Goal: Find specific page/section: Find specific page/section

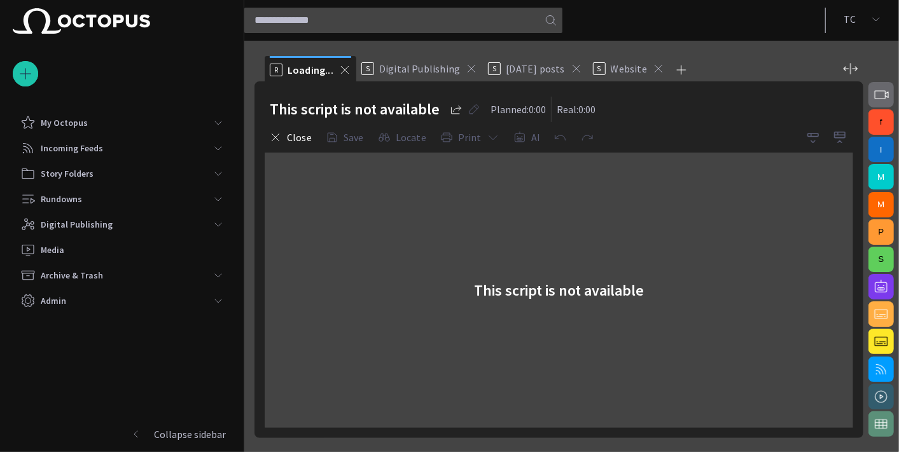
drag, startPoint x: 575, startPoint y: 227, endPoint x: 406, endPoint y: 198, distance: 171.7
click at [406, 198] on div "This script is not available" at bounding box center [559, 290] width 588 height 275
click at [883, 99] on span "button" at bounding box center [880, 94] width 15 height 15
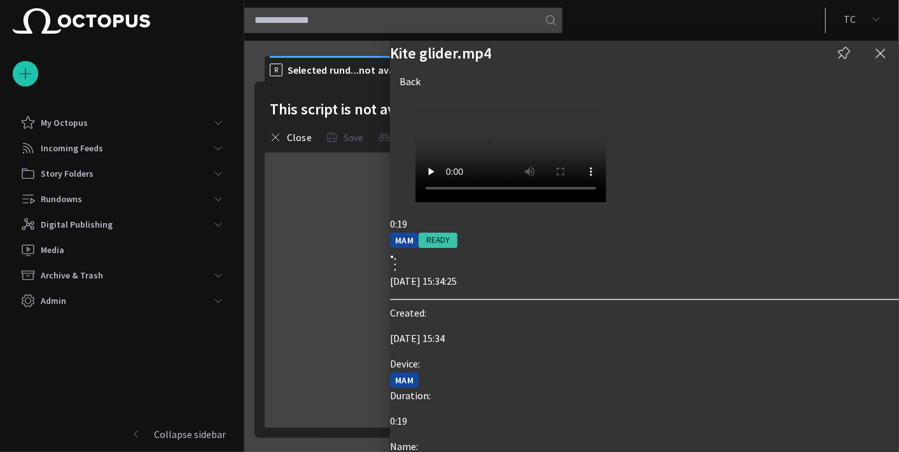
scroll to position [118, 0]
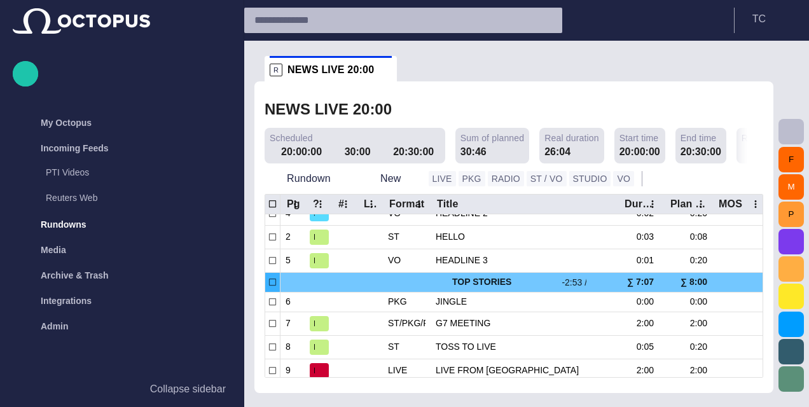
scroll to position [64, 0]
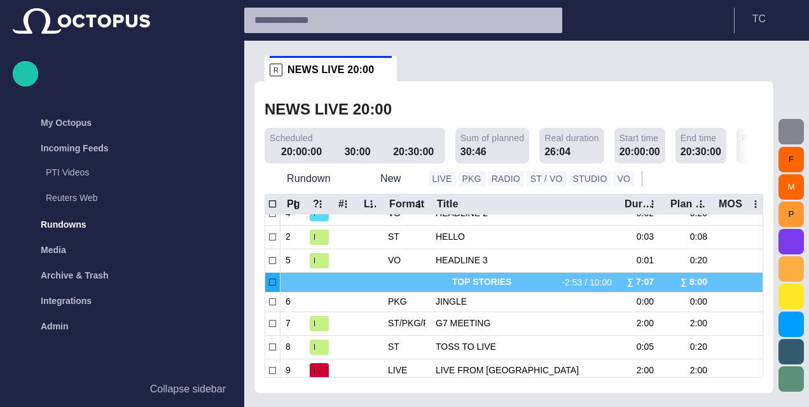
click at [793, 128] on span "button" at bounding box center [791, 131] width 15 height 15
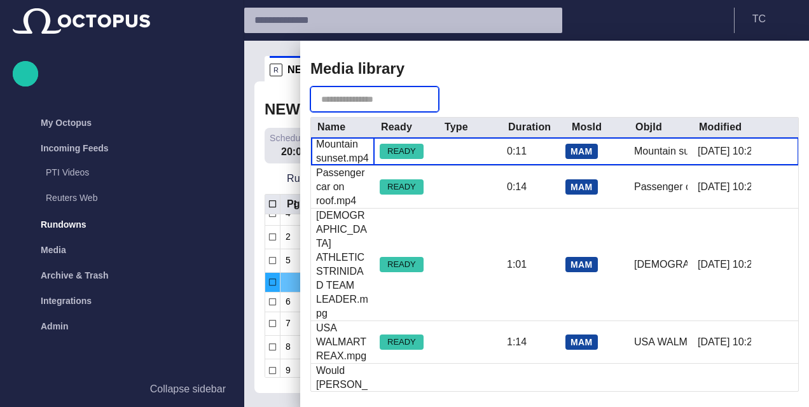
click at [372, 99] on input "text" at bounding box center [365, 99] width 89 height 13
type input "******"
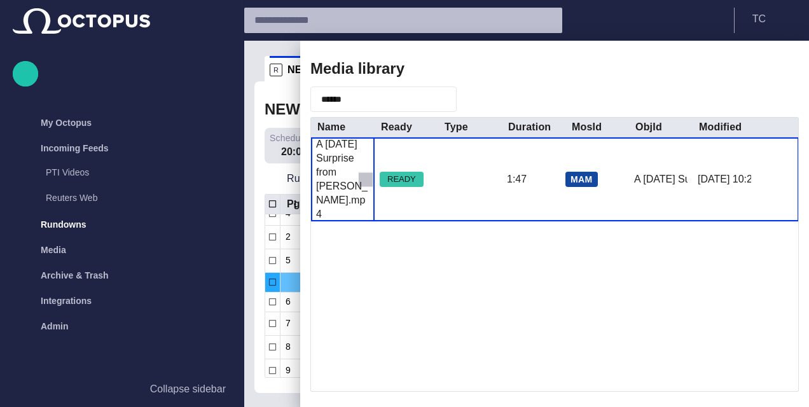
click at [363, 183] on span "button" at bounding box center [365, 179] width 13 height 13
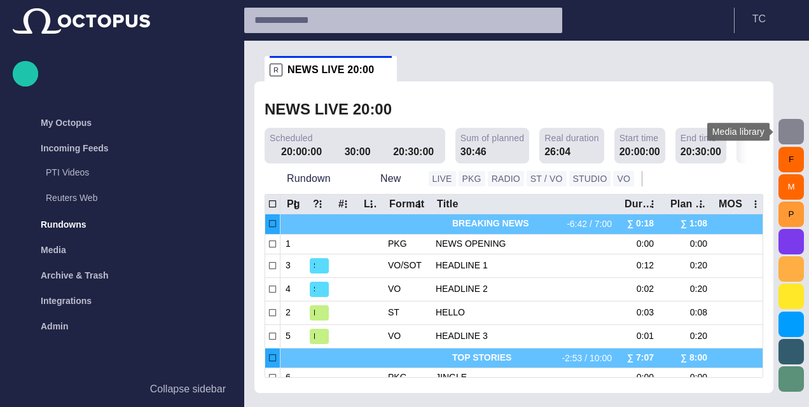
click at [802, 133] on button "button" at bounding box center [791, 131] width 25 height 25
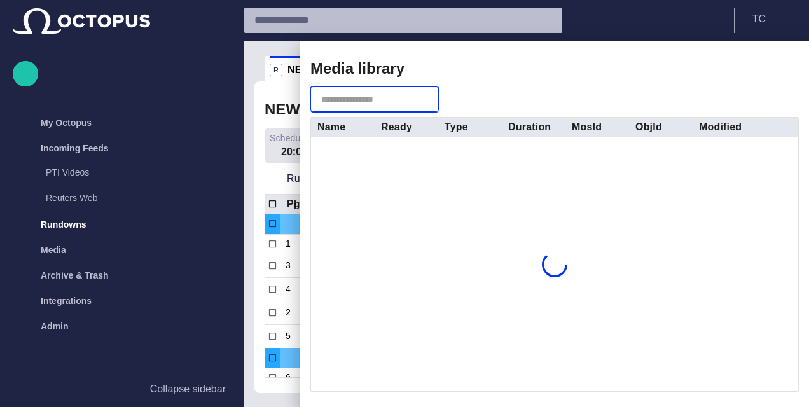
click at [381, 95] on input "text" at bounding box center [365, 99] width 89 height 13
click at [779, 67] on span "button" at bounding box center [780, 68] width 15 height 15
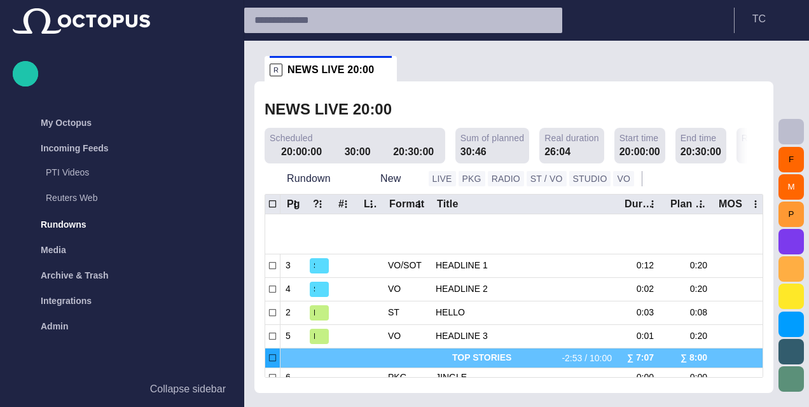
scroll to position [59, 0]
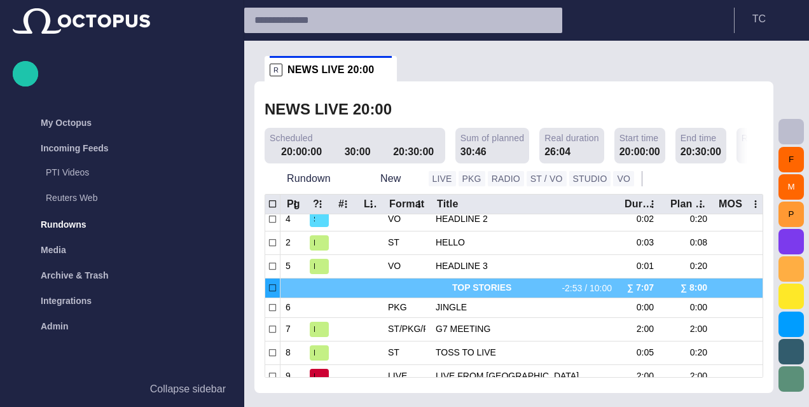
click at [806, 136] on div "F M P" at bounding box center [791, 224] width 36 height 366
click at [793, 134] on span "button" at bounding box center [791, 131] width 15 height 15
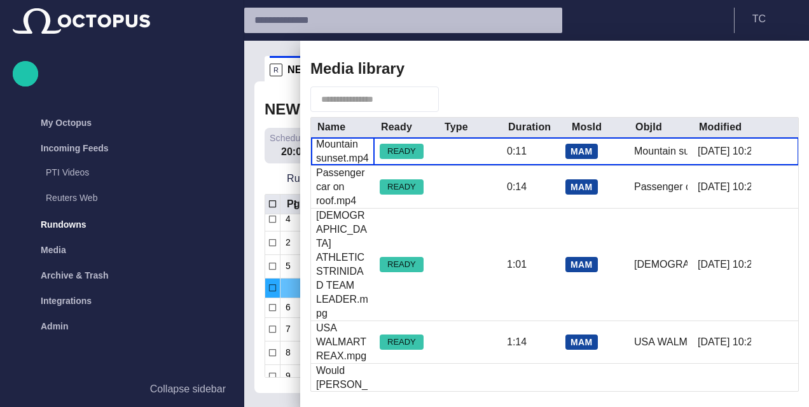
scroll to position [2, 0]
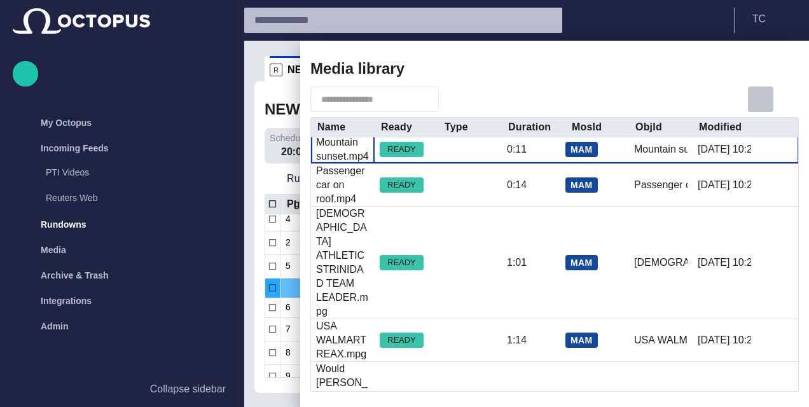
click at [767, 97] on span "button" at bounding box center [760, 99] width 15 height 15
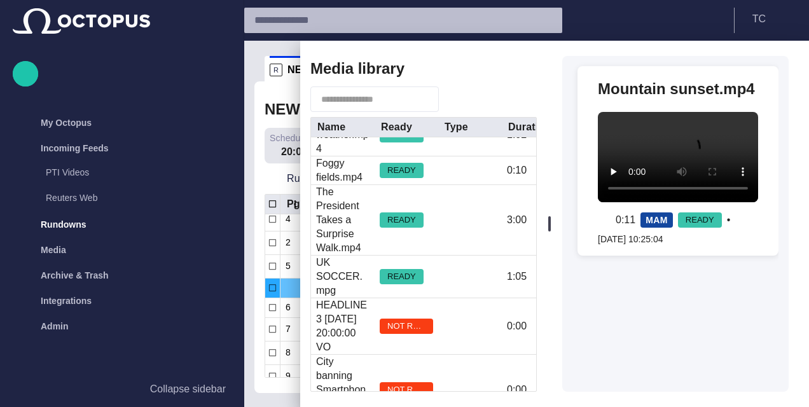
scroll to position [0, 0]
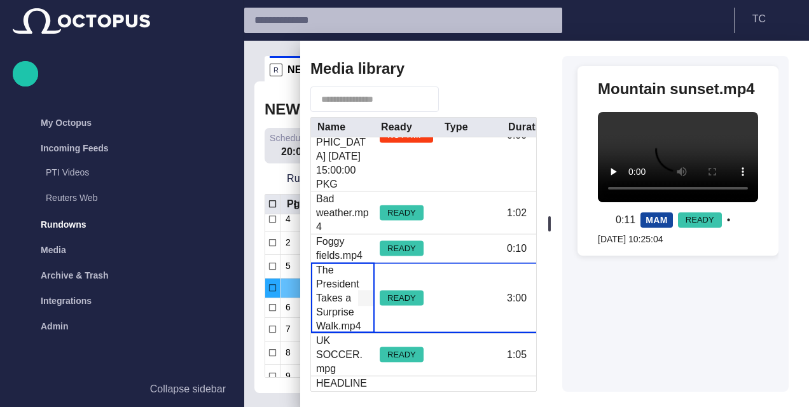
click at [355, 263] on div "The President Takes a Surprise Walk.mp4" at bounding box center [342, 298] width 53 height 70
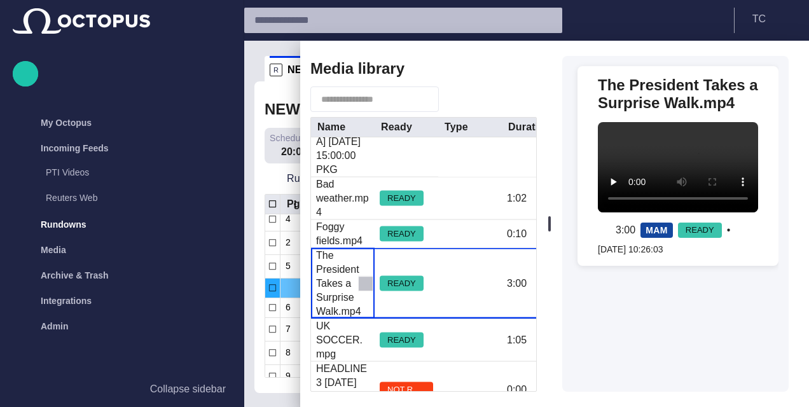
click at [363, 277] on span "button" at bounding box center [365, 283] width 13 height 13
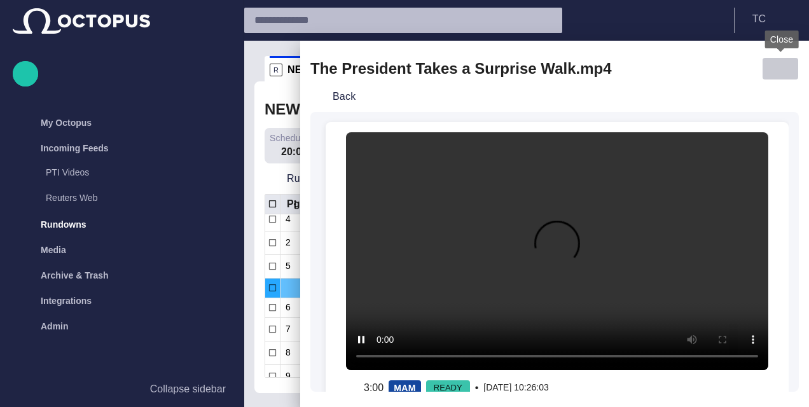
click at [781, 69] on span "button" at bounding box center [780, 68] width 15 height 15
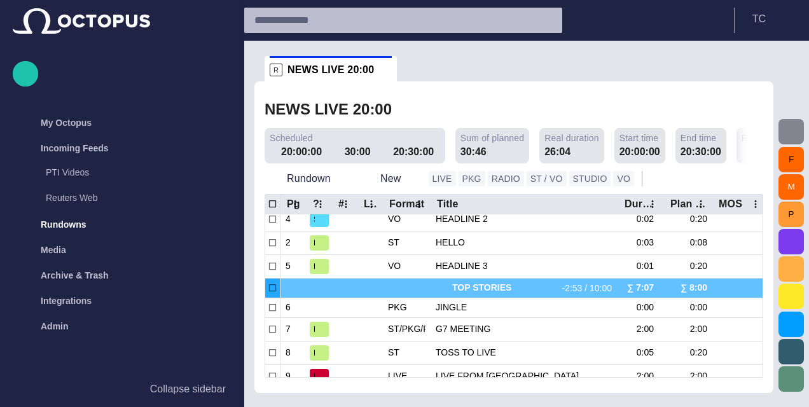
click at [793, 131] on span "button" at bounding box center [791, 131] width 15 height 15
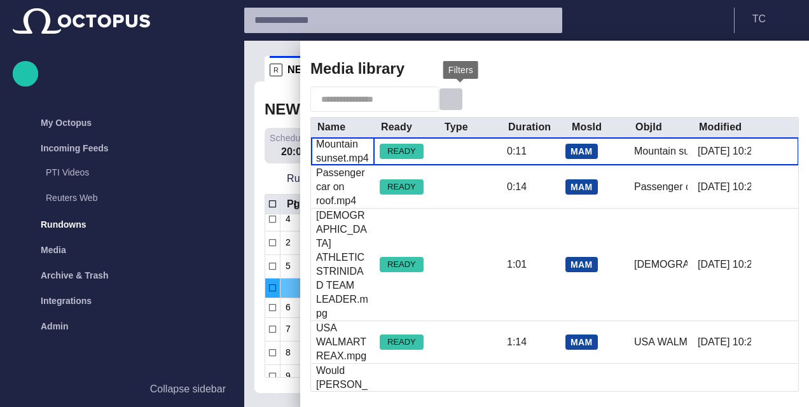
click at [455, 100] on span "button" at bounding box center [451, 99] width 13 height 13
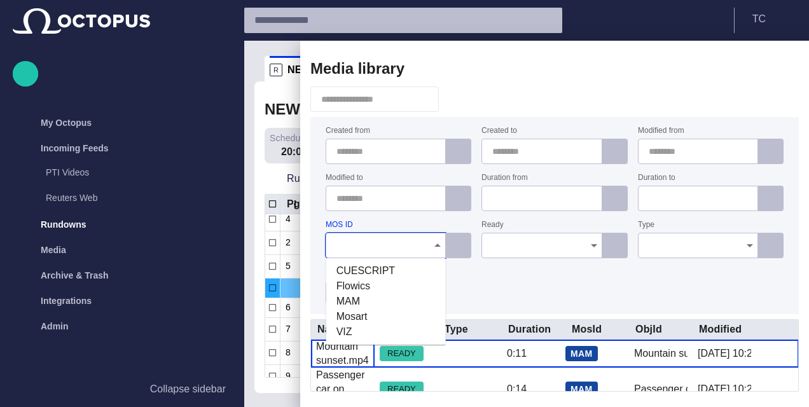
click at [391, 248] on input "MOS ID" at bounding box center [381, 245] width 90 height 13
click at [380, 302] on span "MAM" at bounding box center [385, 301] width 99 height 15
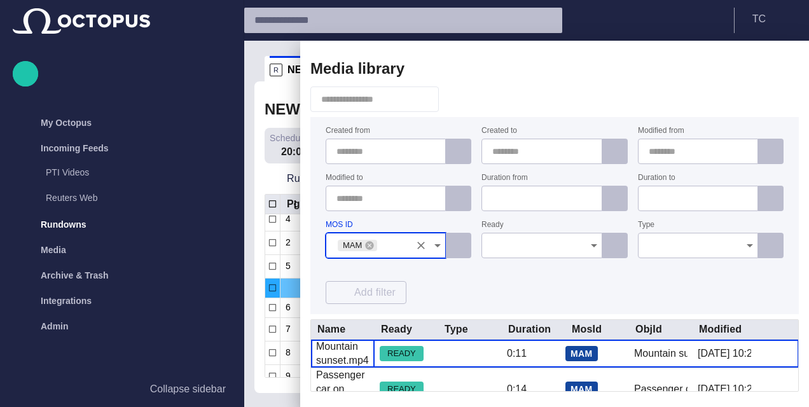
click at [529, 243] on input "Ready" at bounding box center [537, 245] width 90 height 13
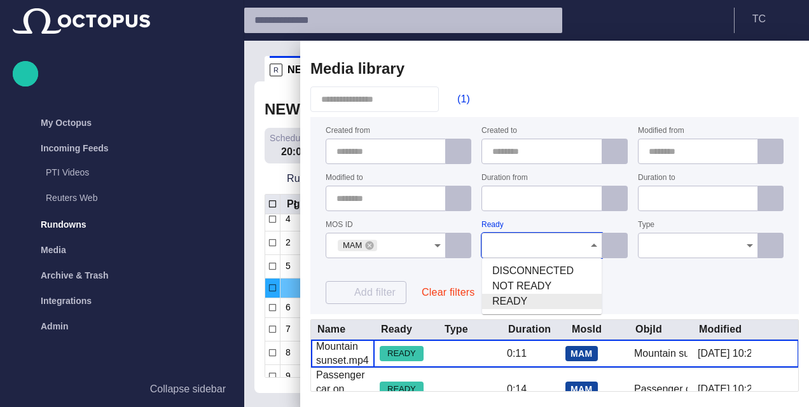
click at [518, 304] on span "READY" at bounding box center [541, 301] width 99 height 15
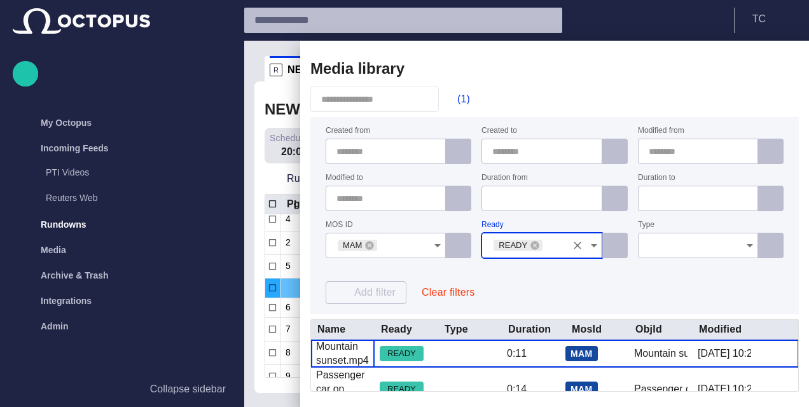
click at [590, 270] on div "Created from Created to Modified from Modified to Duration from Duration to MOS…" at bounding box center [555, 215] width 458 height 177
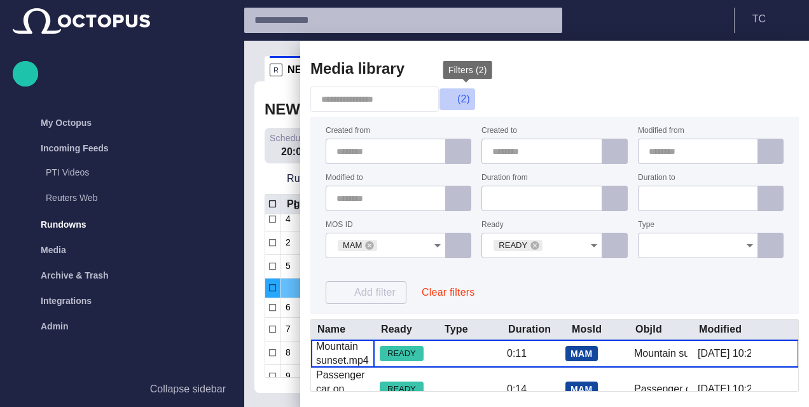
click at [457, 100] on span "button" at bounding box center [451, 99] width 13 height 13
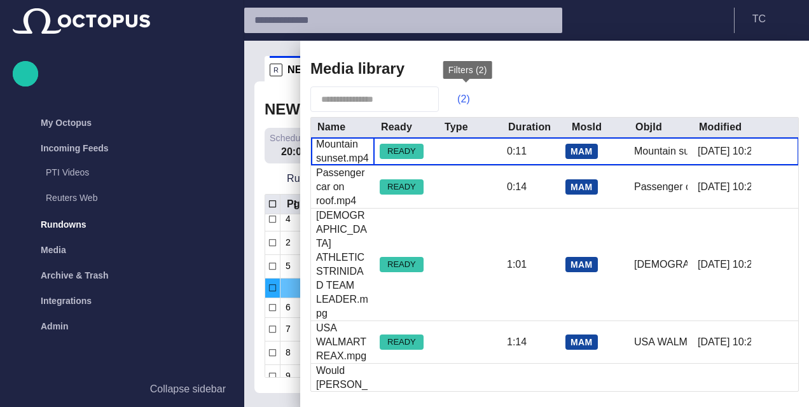
click at [457, 100] on span "button" at bounding box center [451, 99] width 13 height 13
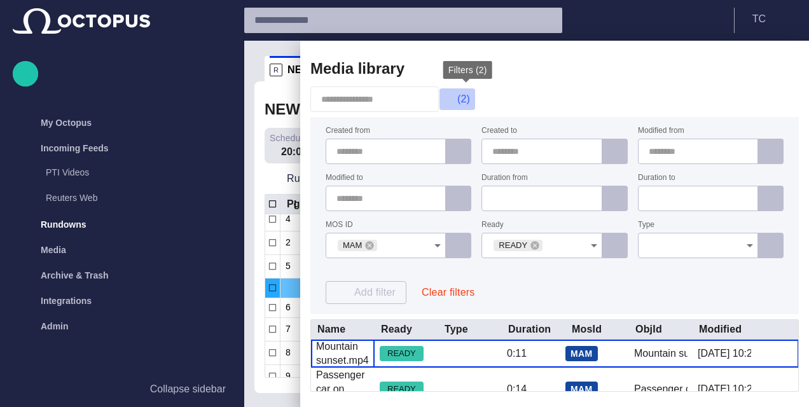
click at [457, 100] on span "button" at bounding box center [451, 99] width 13 height 13
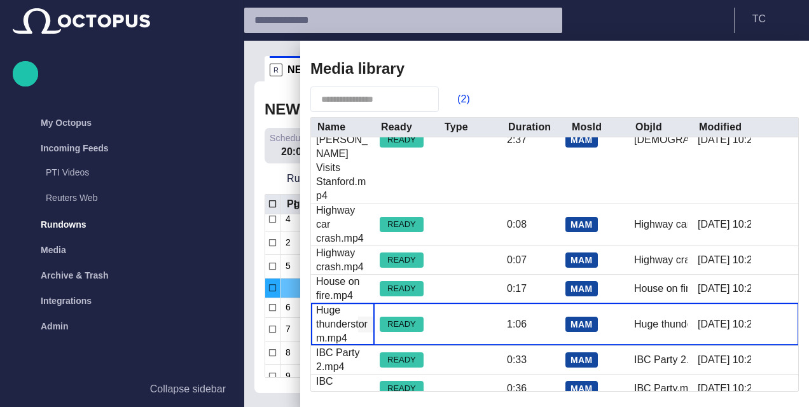
click at [364, 318] on span "button" at bounding box center [365, 324] width 13 height 13
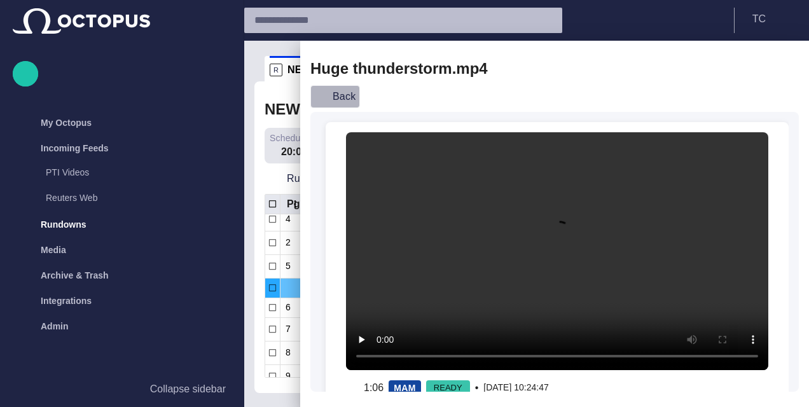
click at [334, 93] on button "Back" at bounding box center [335, 96] width 50 height 23
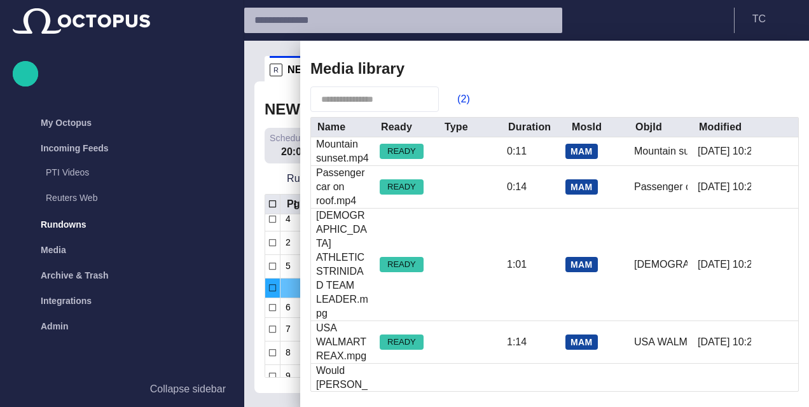
click at [779, 66] on span "button" at bounding box center [780, 68] width 15 height 15
